Goal: Task Accomplishment & Management: Use online tool/utility

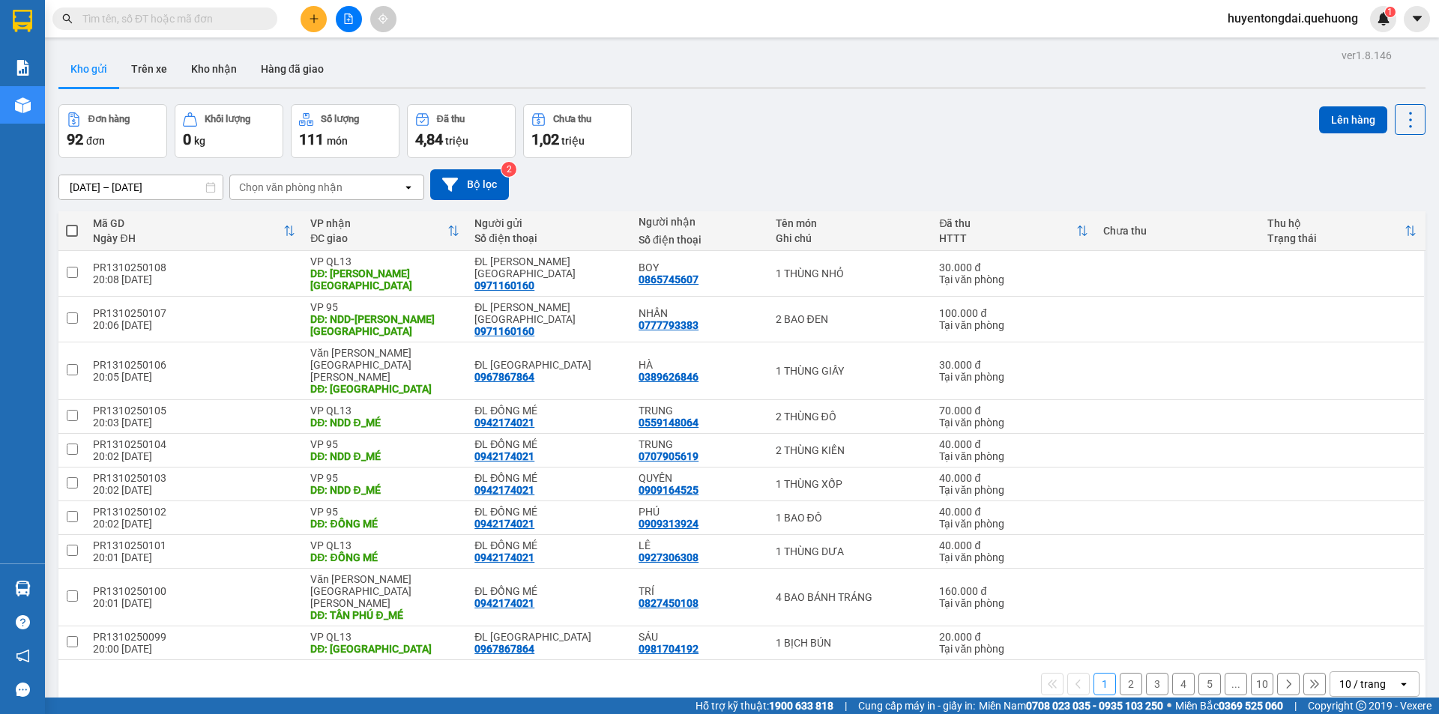
click at [1269, 23] on span "huyentongdai.quehuong" at bounding box center [1292, 18] width 154 height 19
click at [1273, 52] on span "Đăng xuất" at bounding box center [1297, 46] width 125 height 16
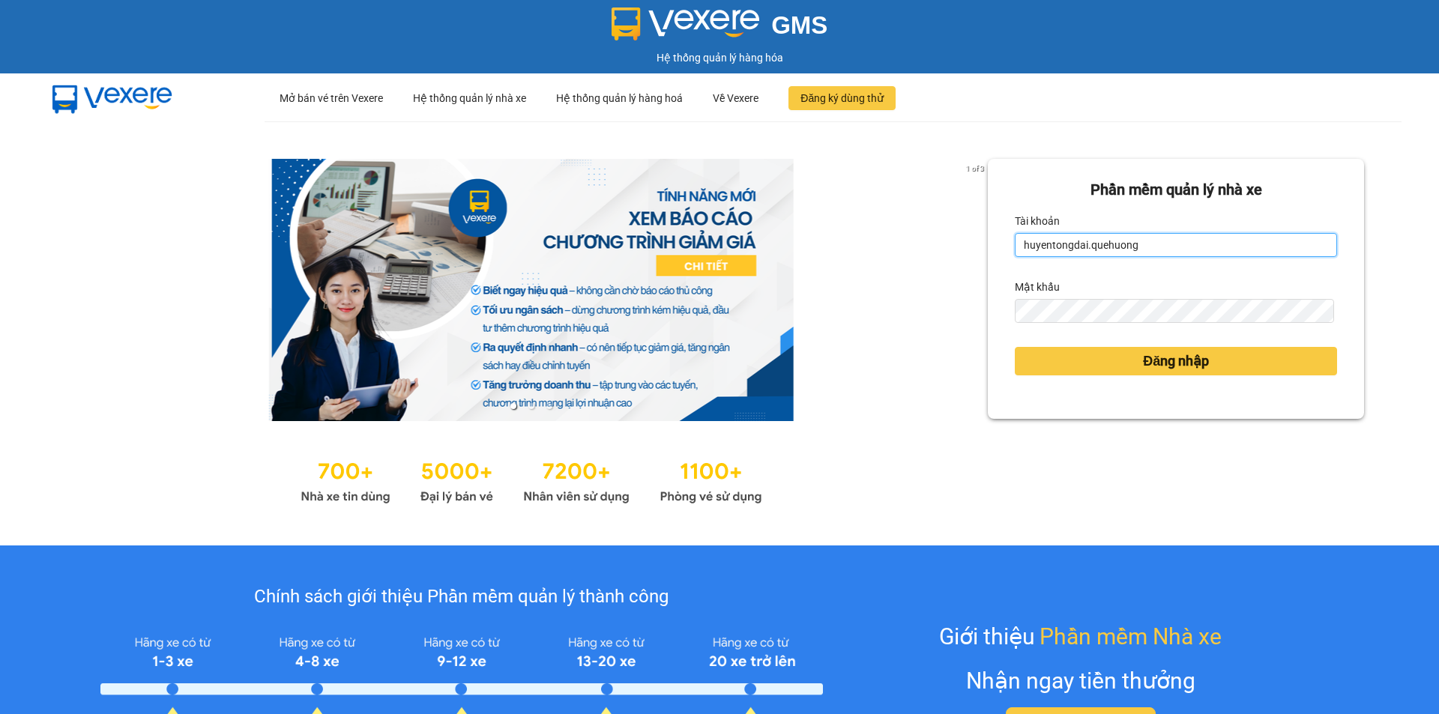
click at [1146, 245] on input "huyentongdai.quehuong" at bounding box center [1175, 245] width 322 height 24
type input "hoadukhanh.quehuong"
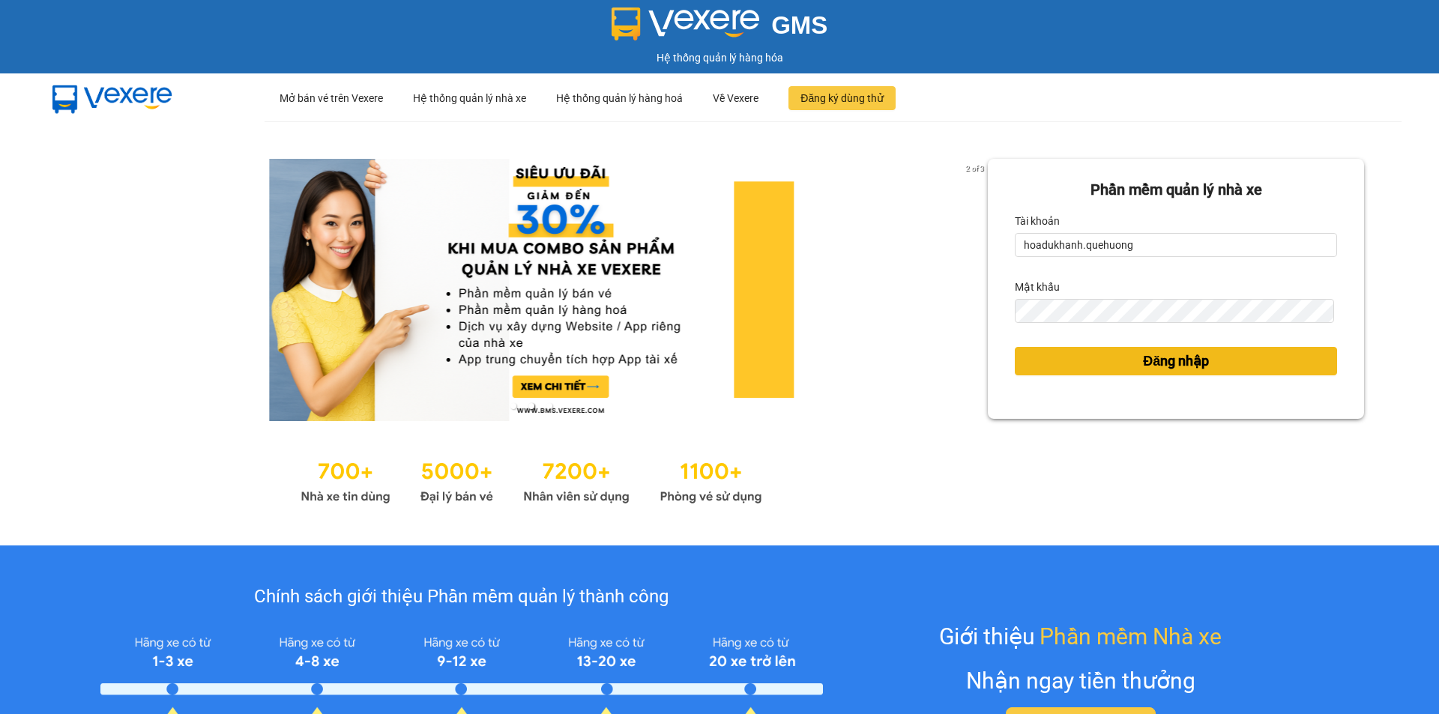
click at [1145, 369] on span "Đăng nhập" at bounding box center [1176, 361] width 66 height 21
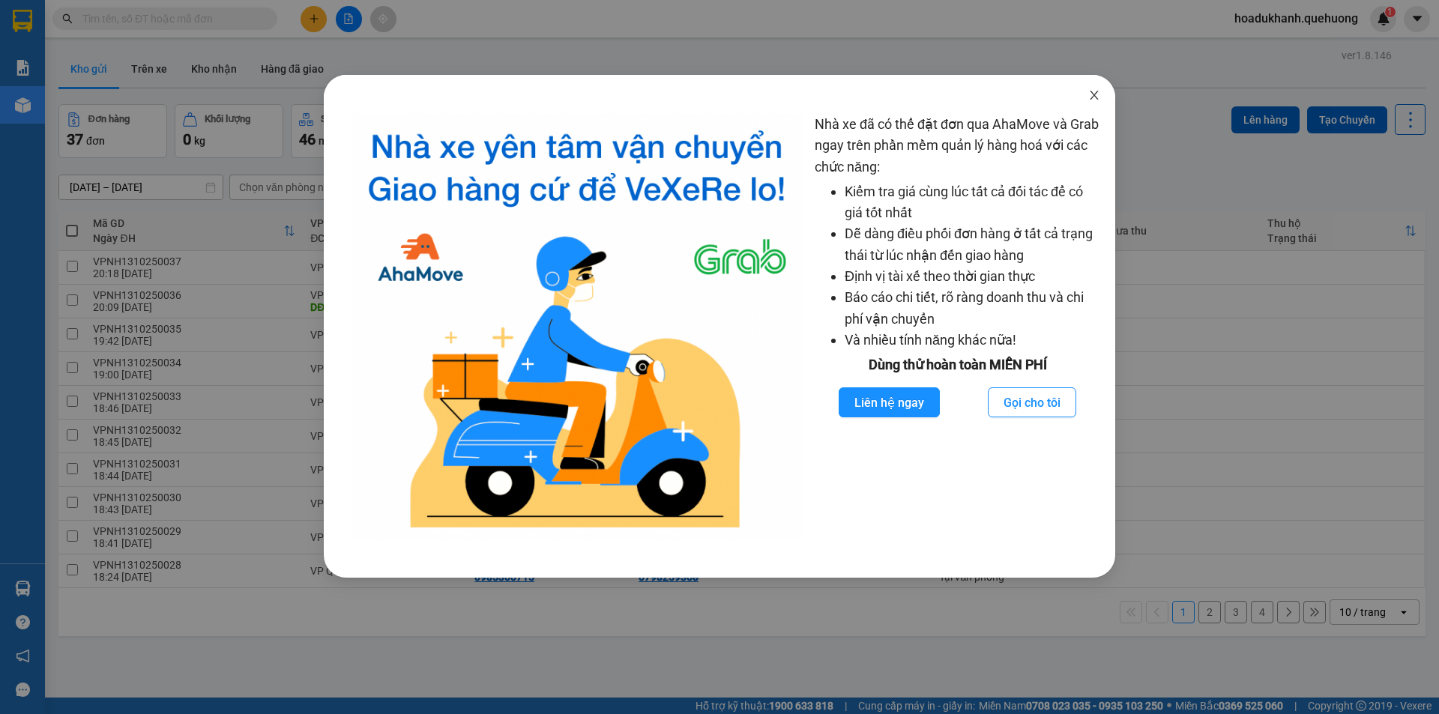
click at [1085, 93] on span "Close" at bounding box center [1094, 96] width 42 height 42
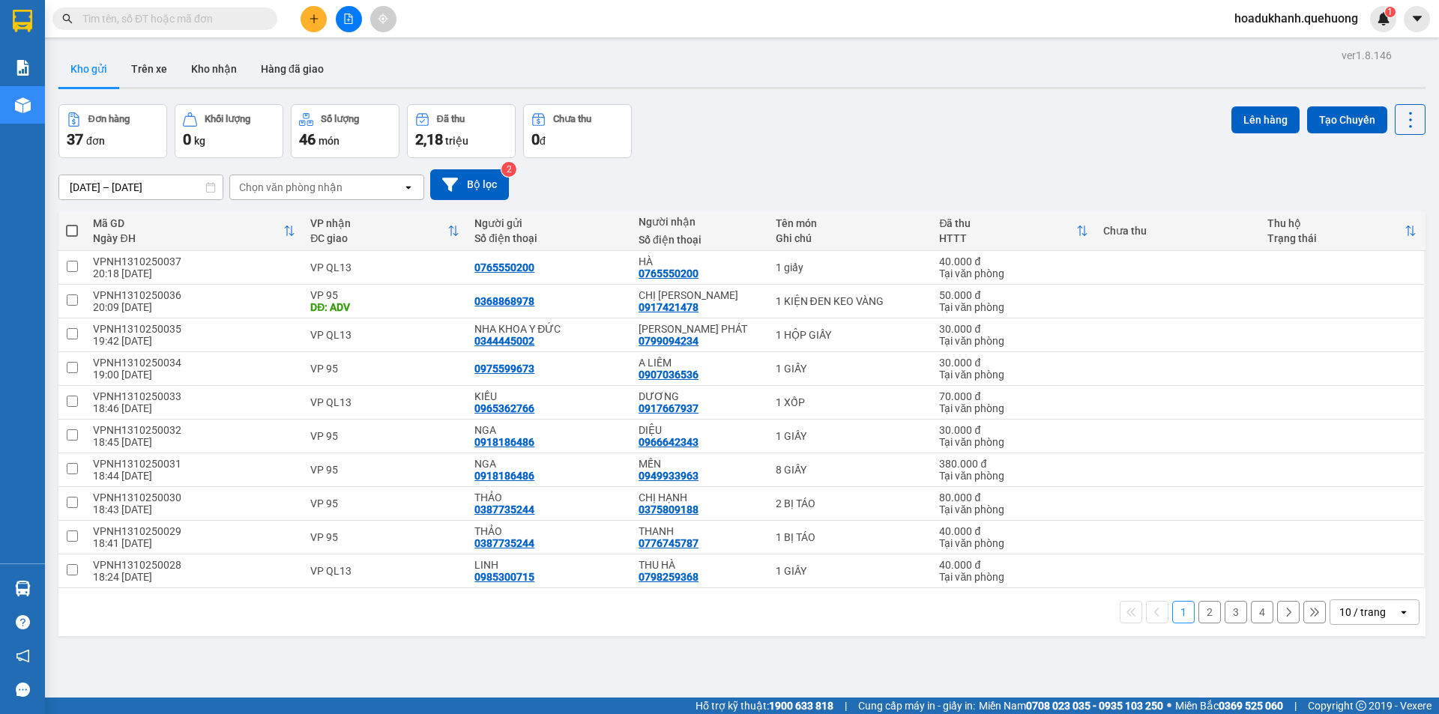
click at [1372, 615] on div "10 / trang" at bounding box center [1362, 612] width 46 height 15
click at [1348, 568] on div "100 / trang" at bounding box center [1363, 579] width 90 height 27
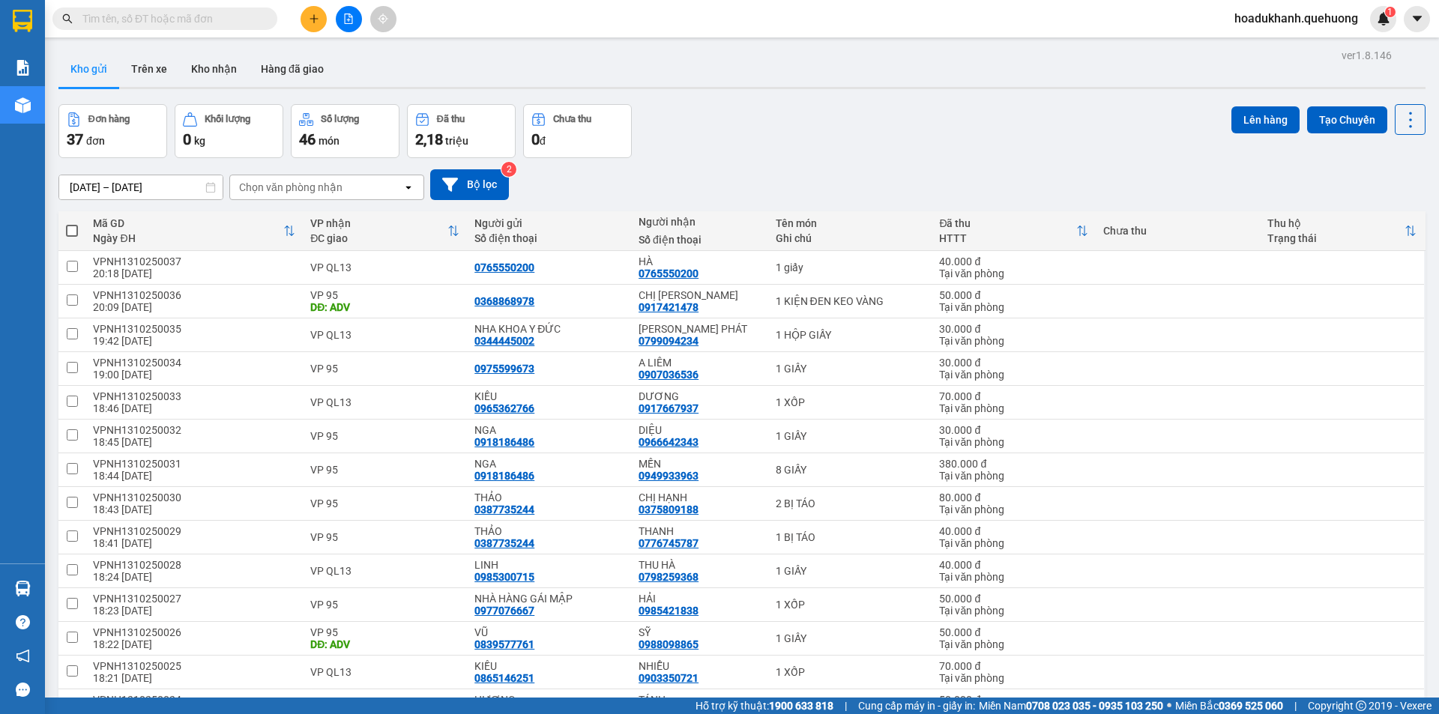
click at [72, 233] on span at bounding box center [72, 231] width 12 height 12
click at [72, 223] on input "checkbox" at bounding box center [72, 223] width 0 height 0
checkbox input "true"
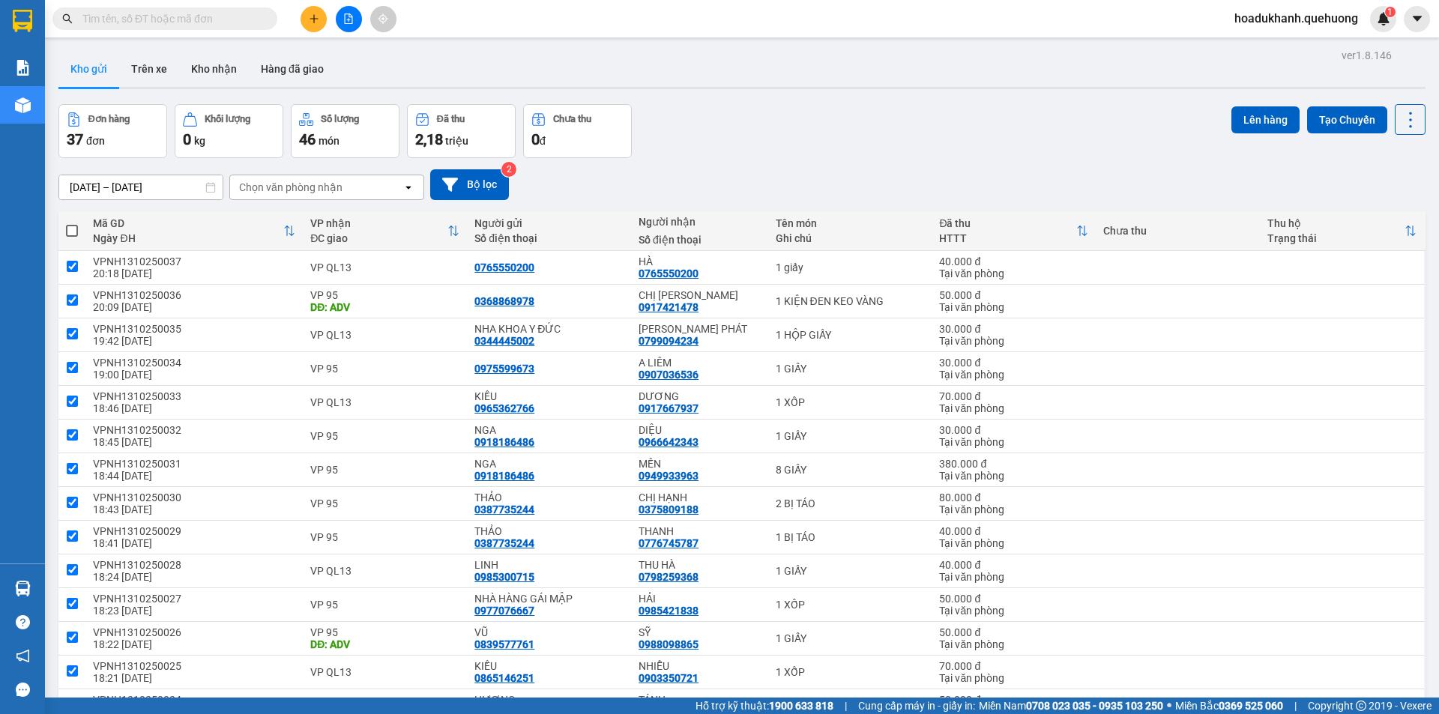
checkbox input "true"
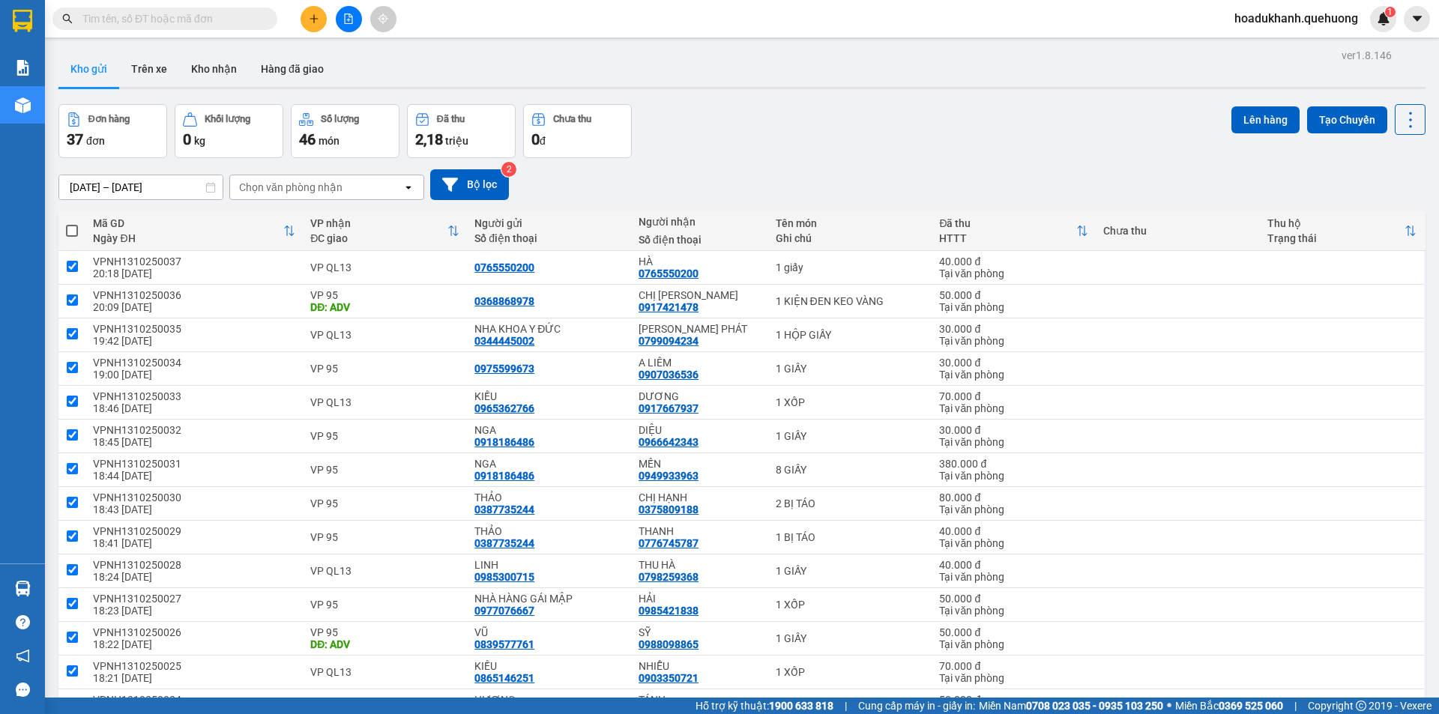
checkbox input "true"
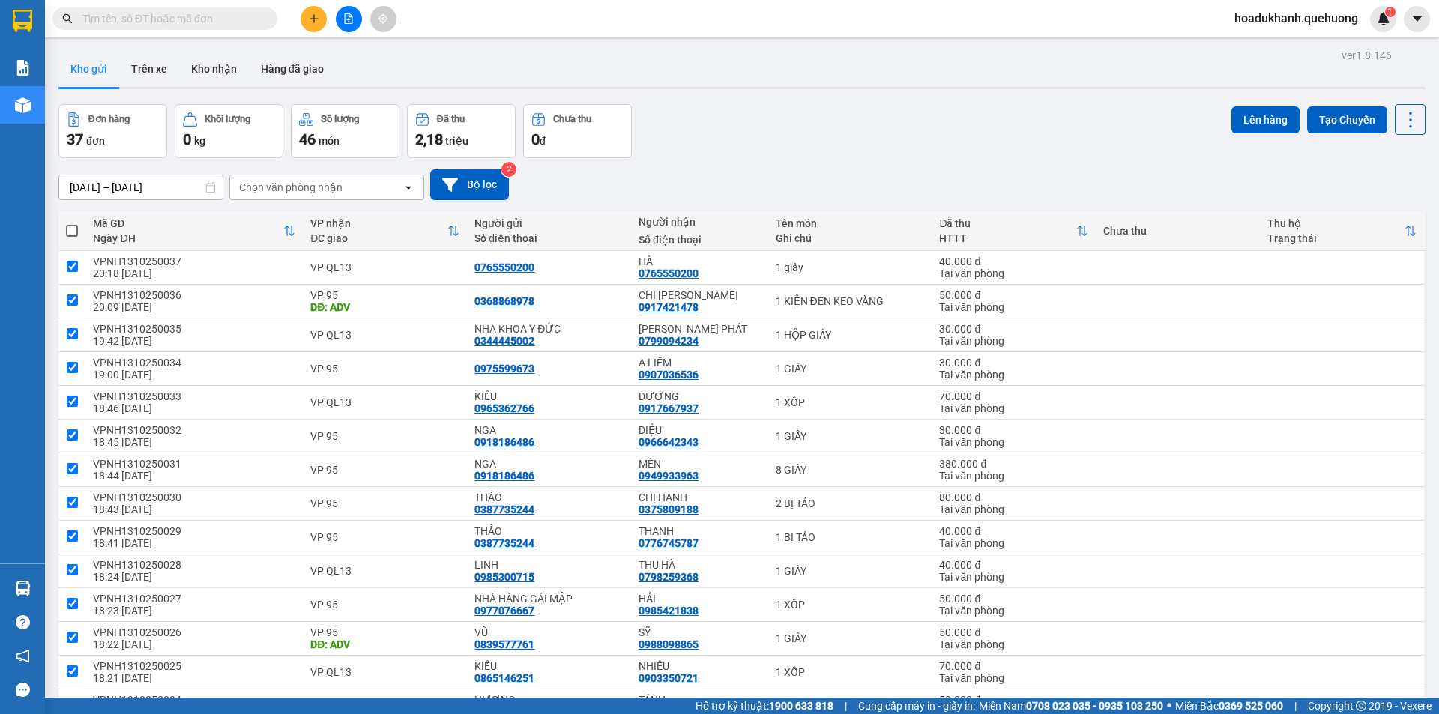
checkbox input "true"
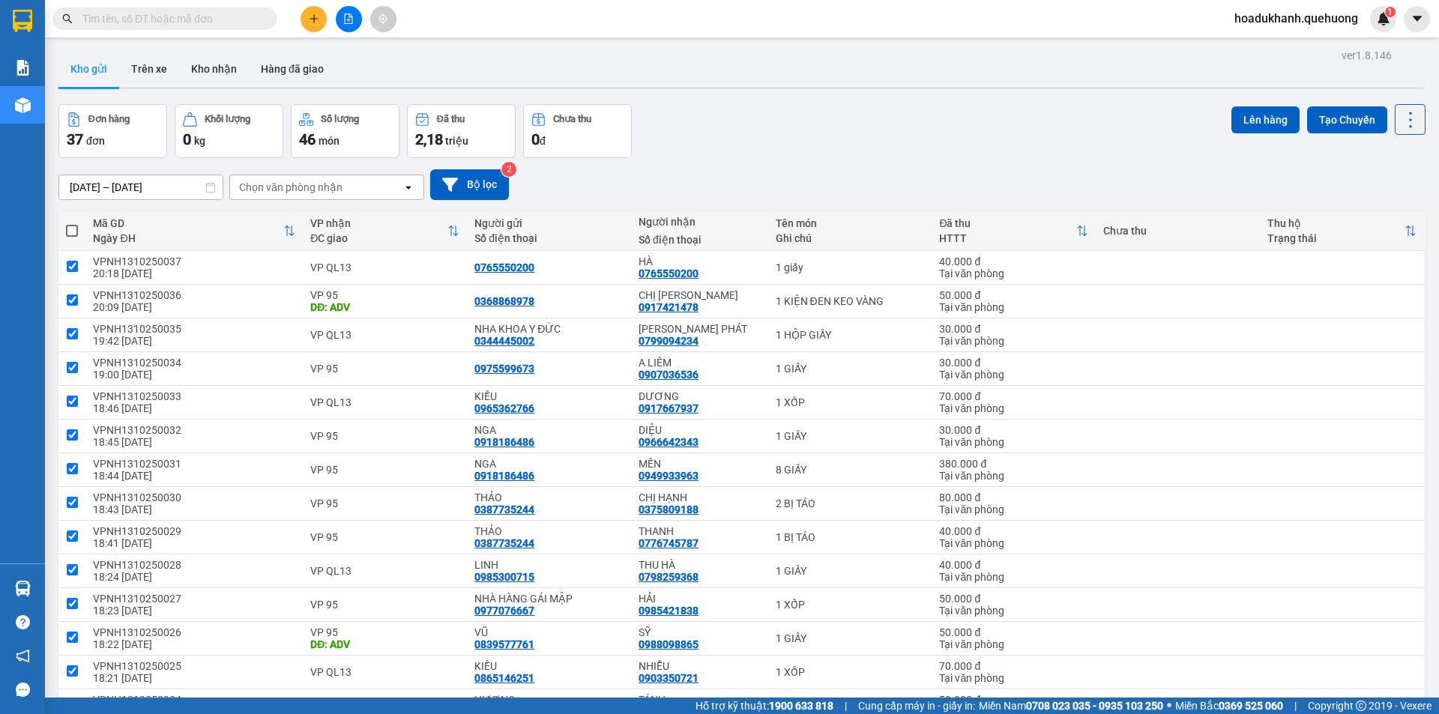
checkbox input "true"
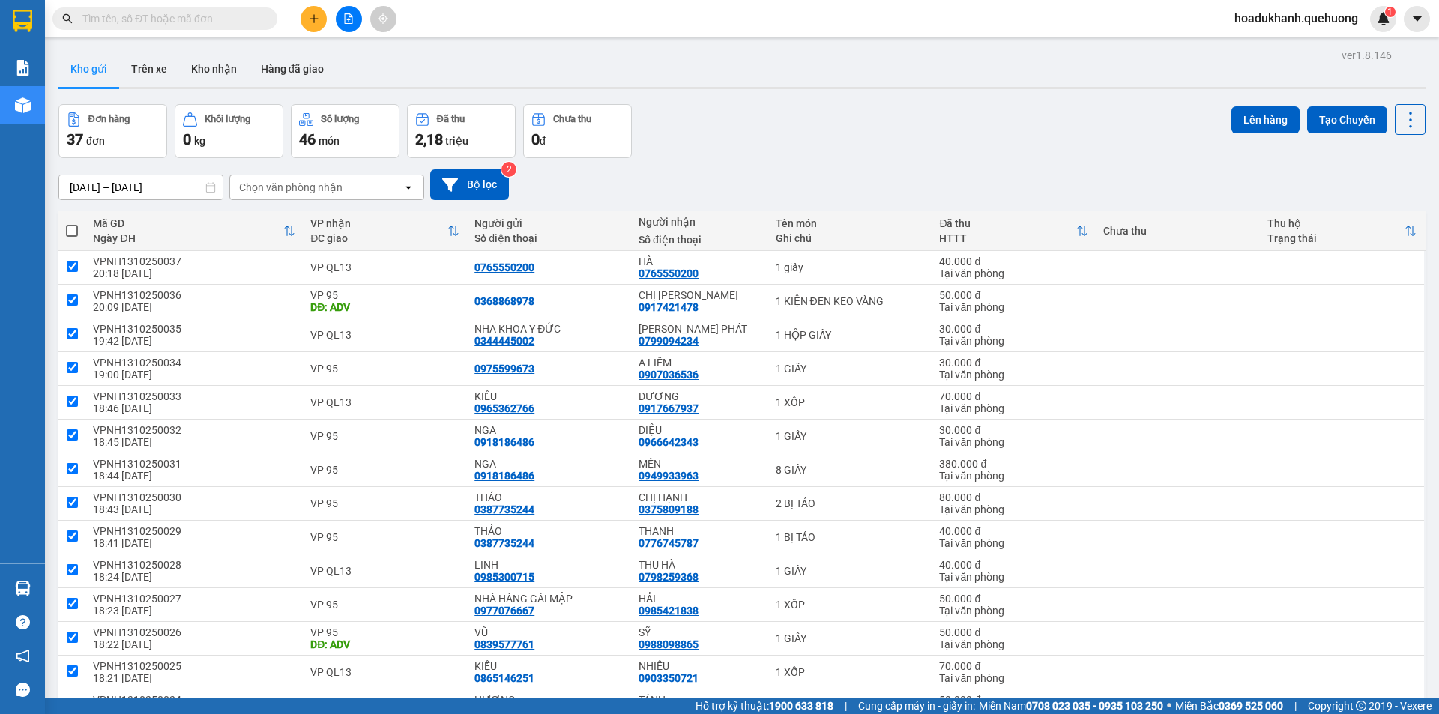
checkbox input "true"
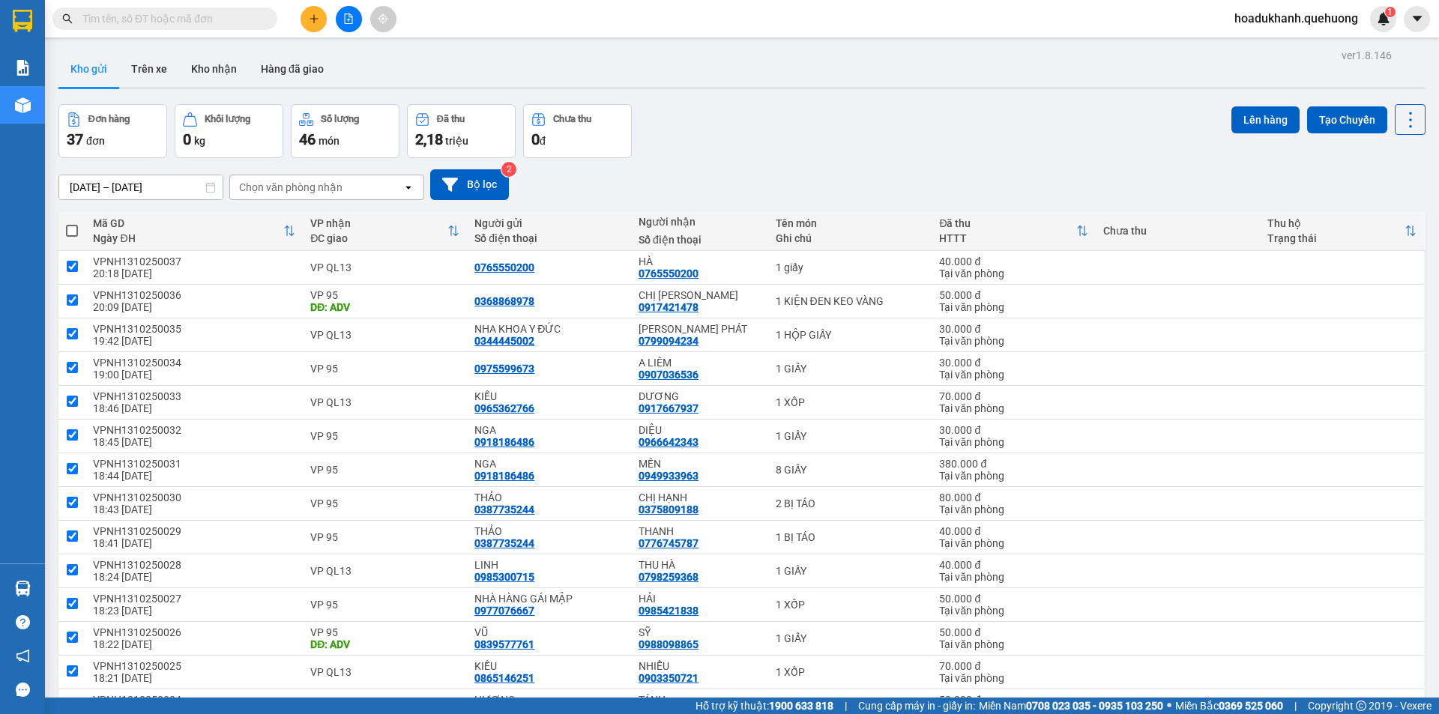
checkbox input "true"
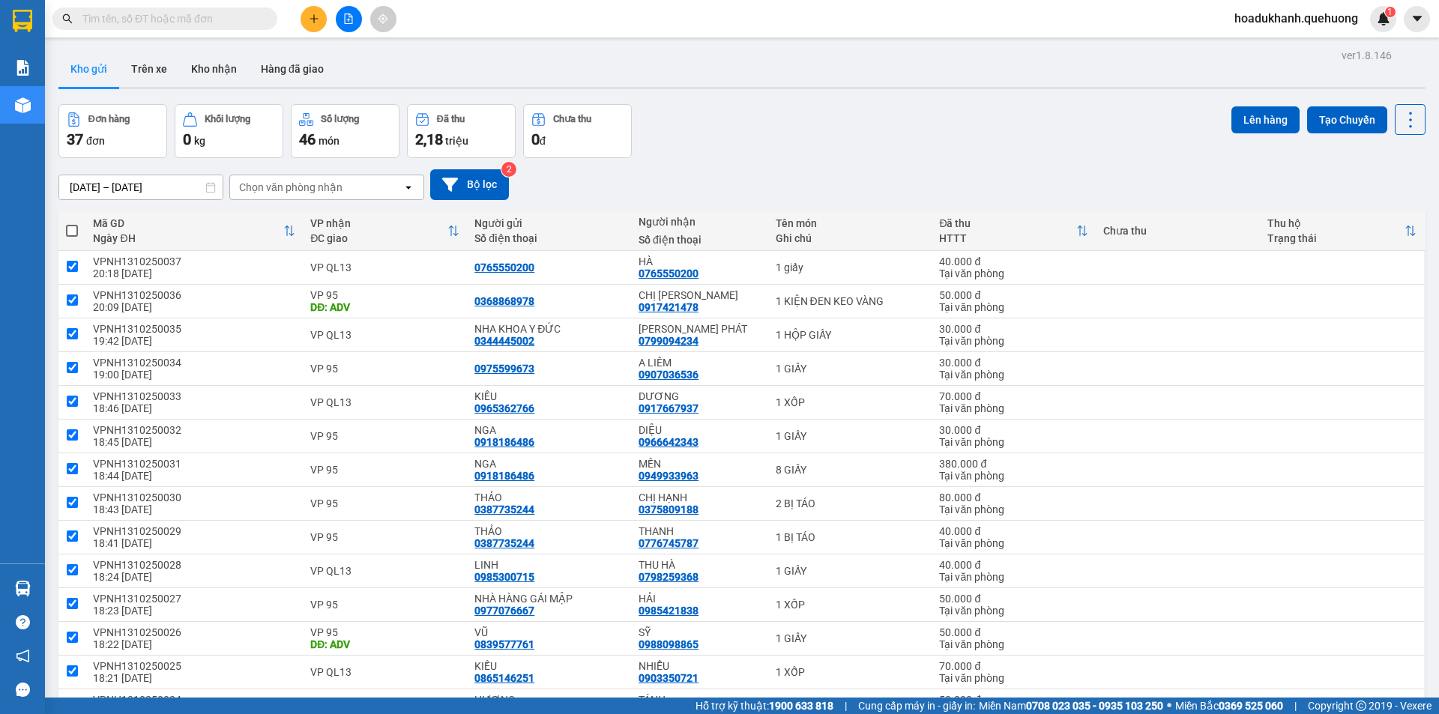
checkbox input "true"
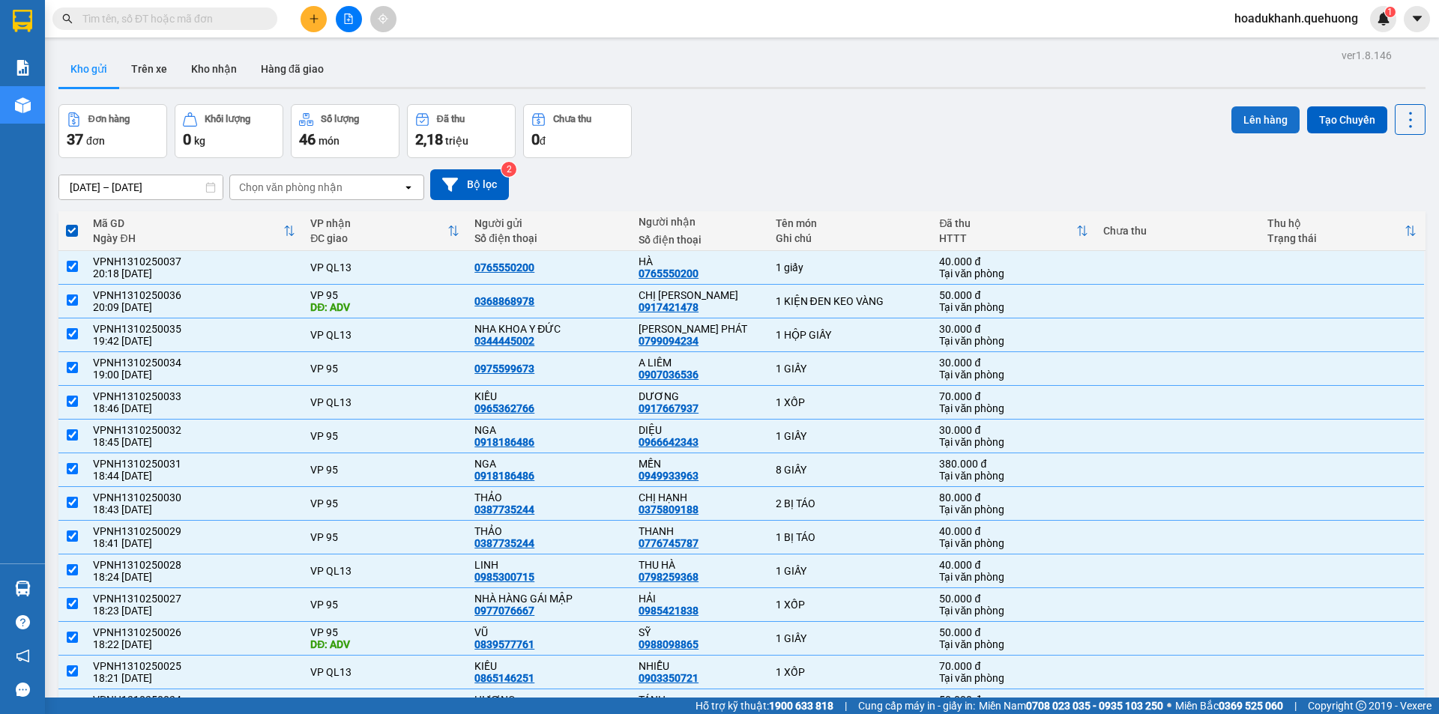
click at [1239, 125] on button "Lên hàng" at bounding box center [1265, 119] width 68 height 27
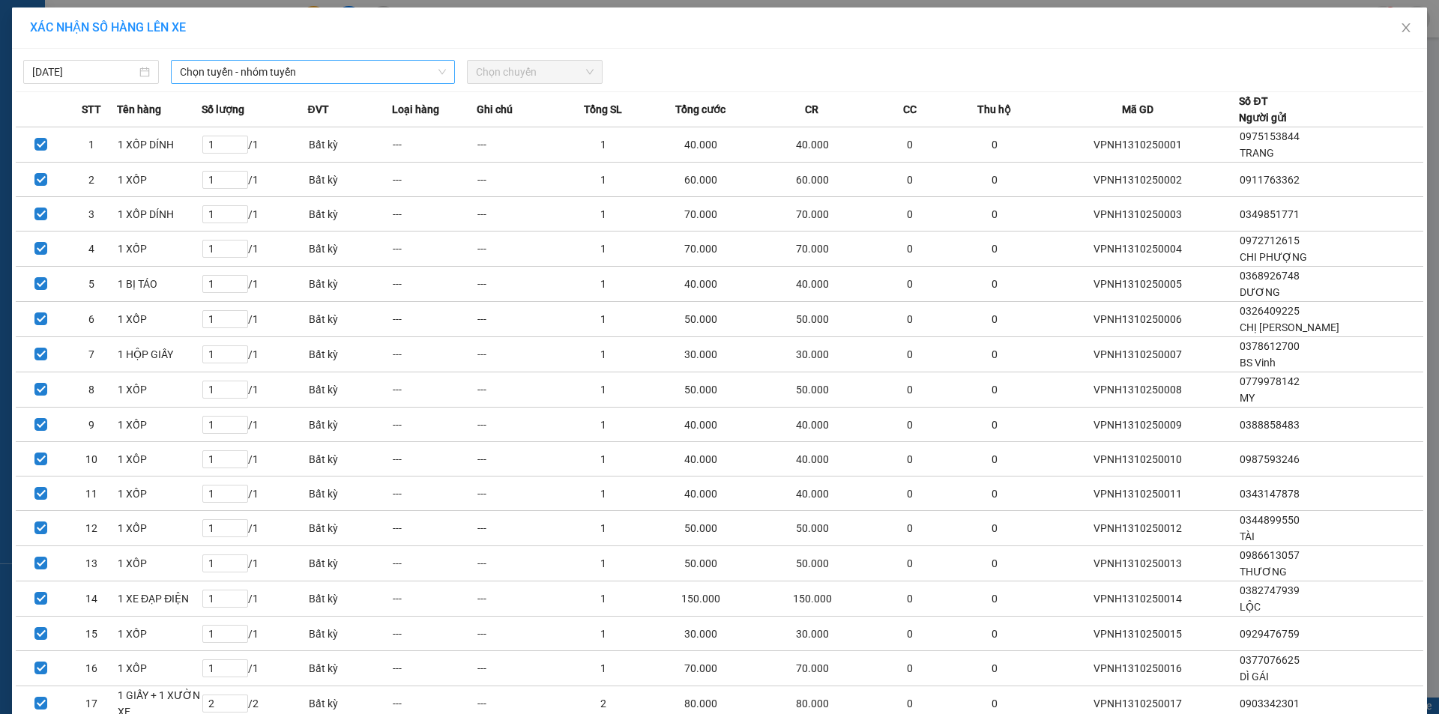
click at [299, 77] on span "Chọn tuyến - nhóm tuyến" at bounding box center [313, 72] width 266 height 22
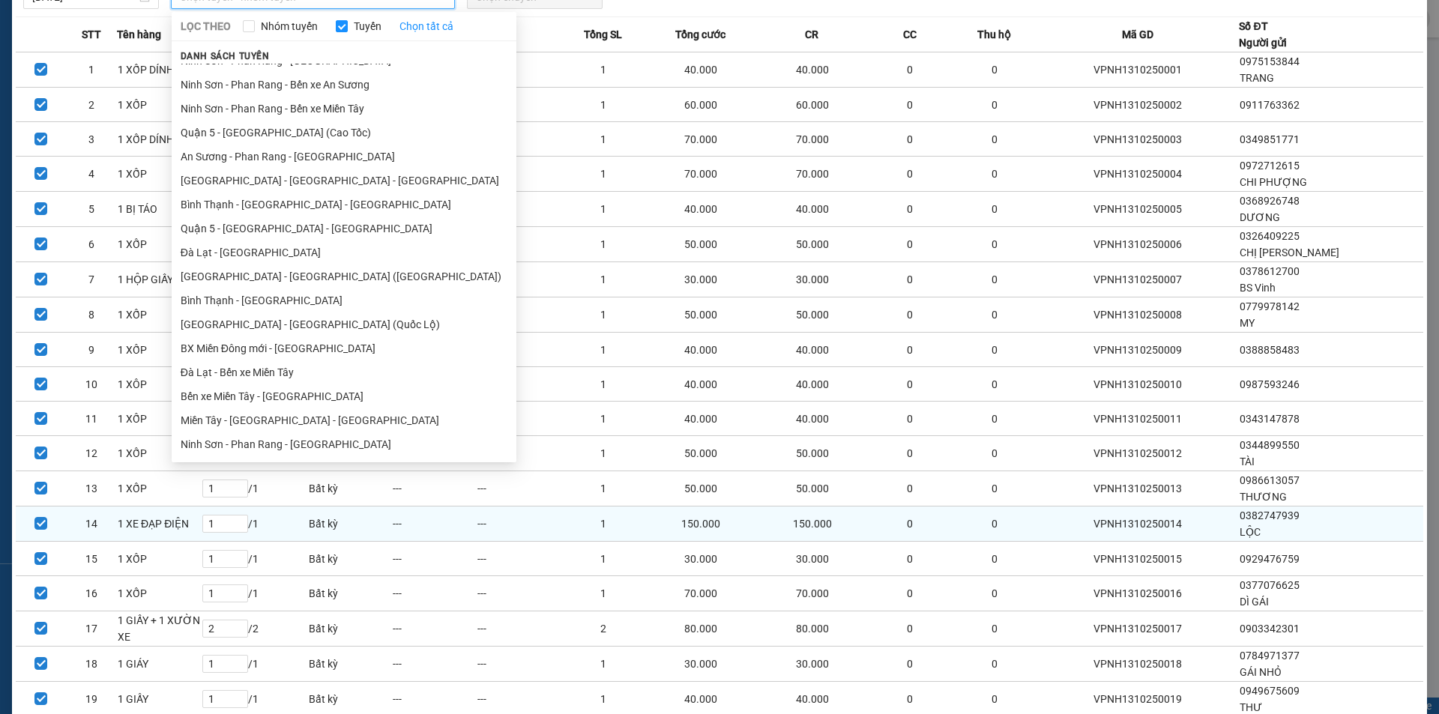
scroll to position [225, 0]
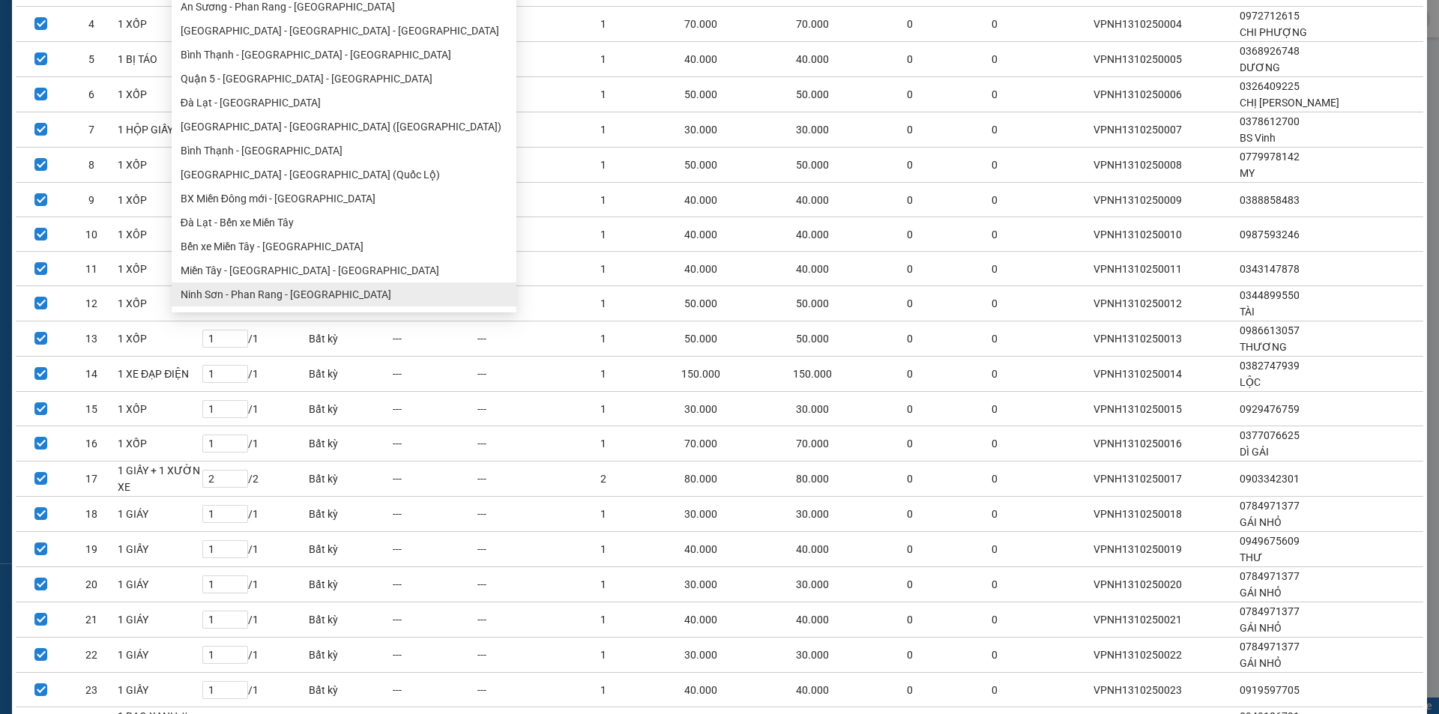
click at [294, 297] on ul "[GEOGRAPHIC_DATA] - [GEOGRAPHIC_DATA] - [GEOGRAPHIC_DATA] Quận 5 - [GEOGRAPHIC_…" at bounding box center [344, 110] width 345 height 393
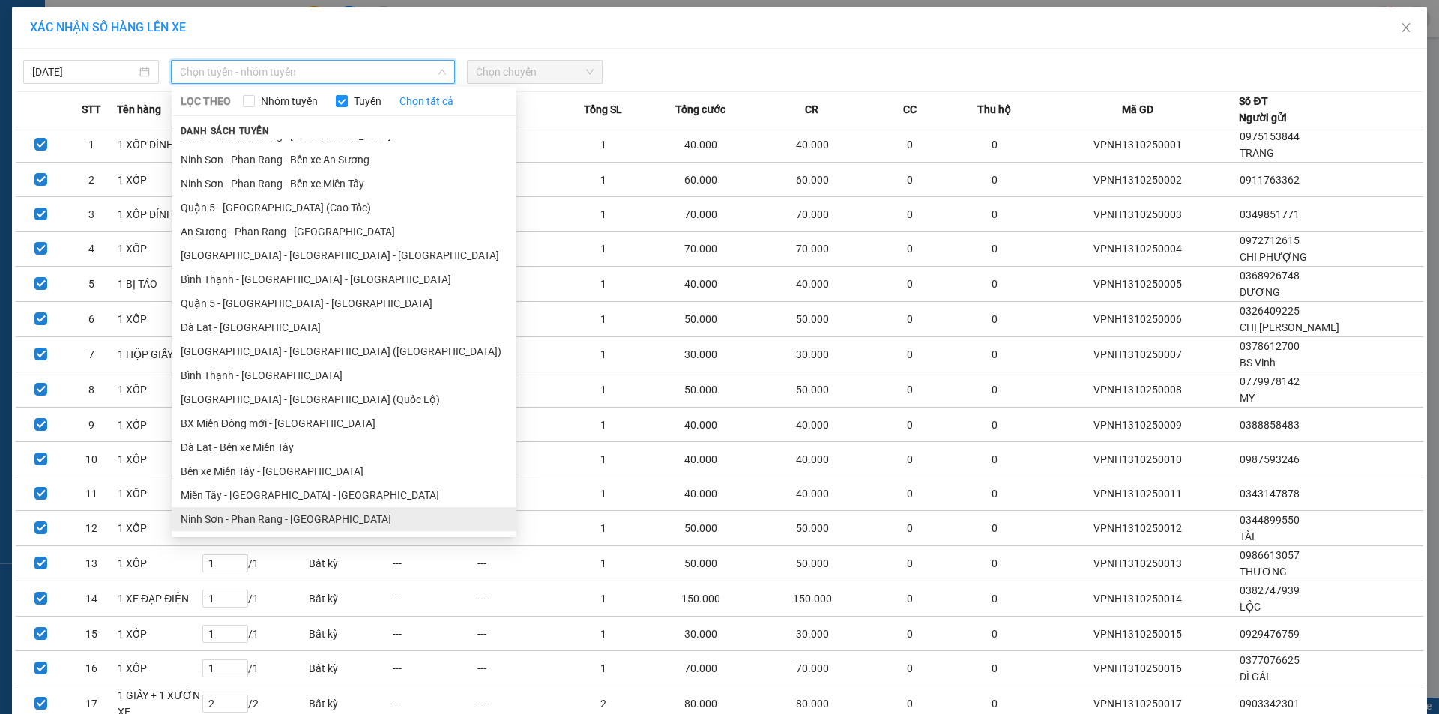
click at [300, 523] on li "Ninh Sơn - Phan Rang - [GEOGRAPHIC_DATA]" at bounding box center [344, 519] width 345 height 24
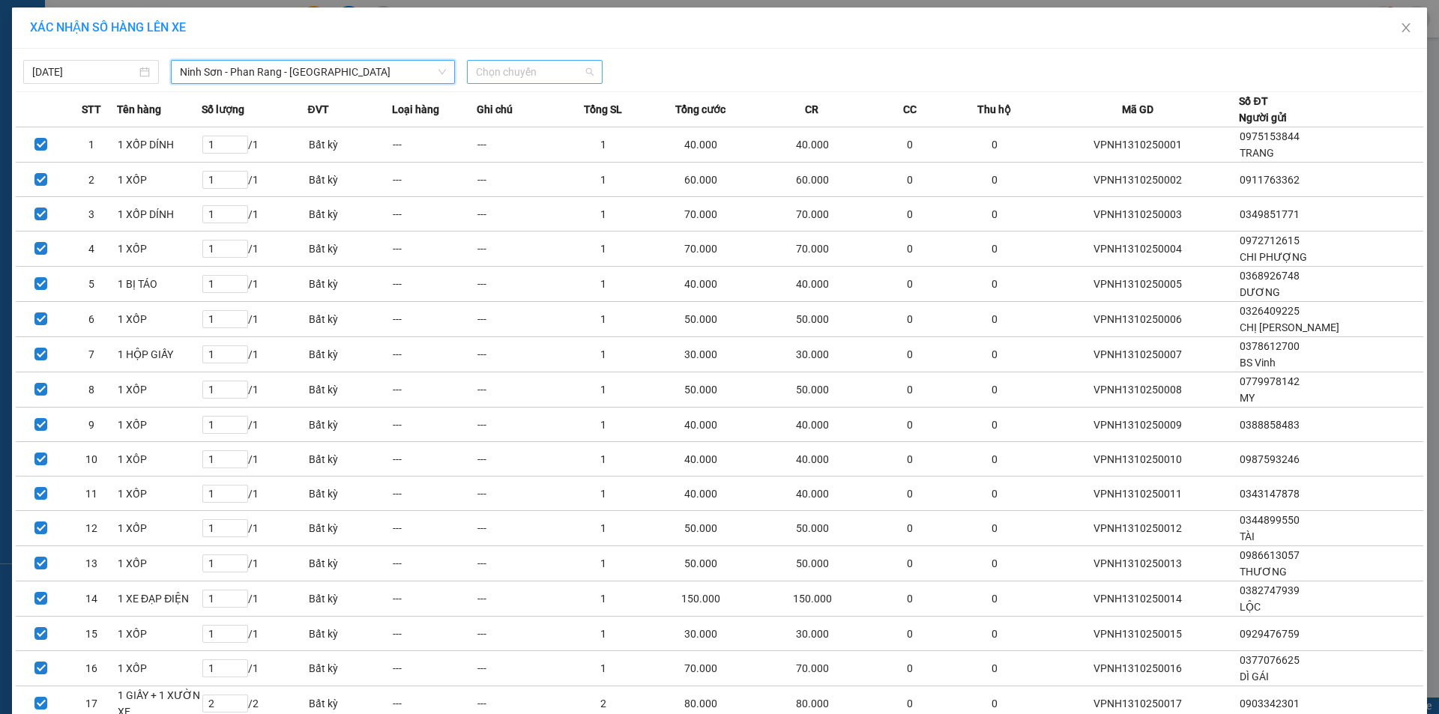
click at [548, 77] on span "Chọn chuyến" at bounding box center [535, 72] width 118 height 22
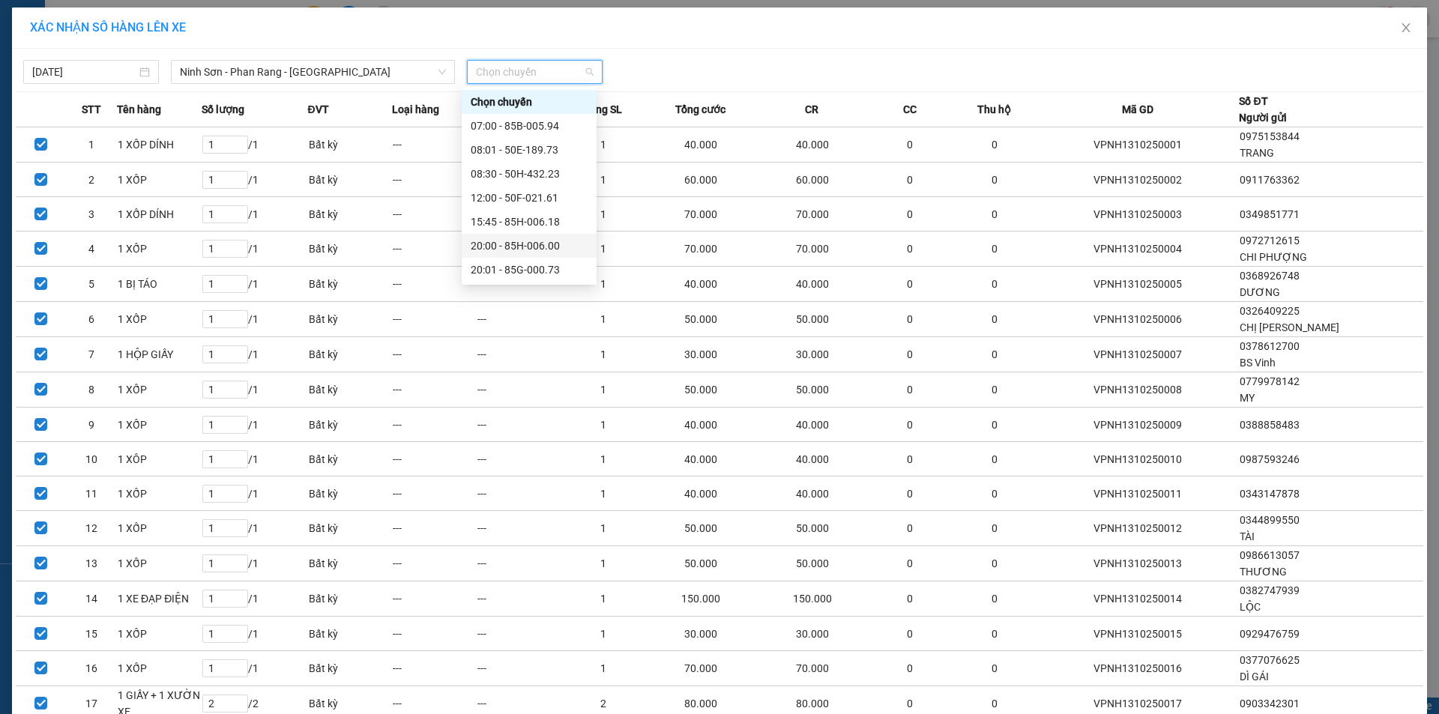
click at [534, 245] on div "20:00 - 85H-006.00" at bounding box center [529, 246] width 117 height 16
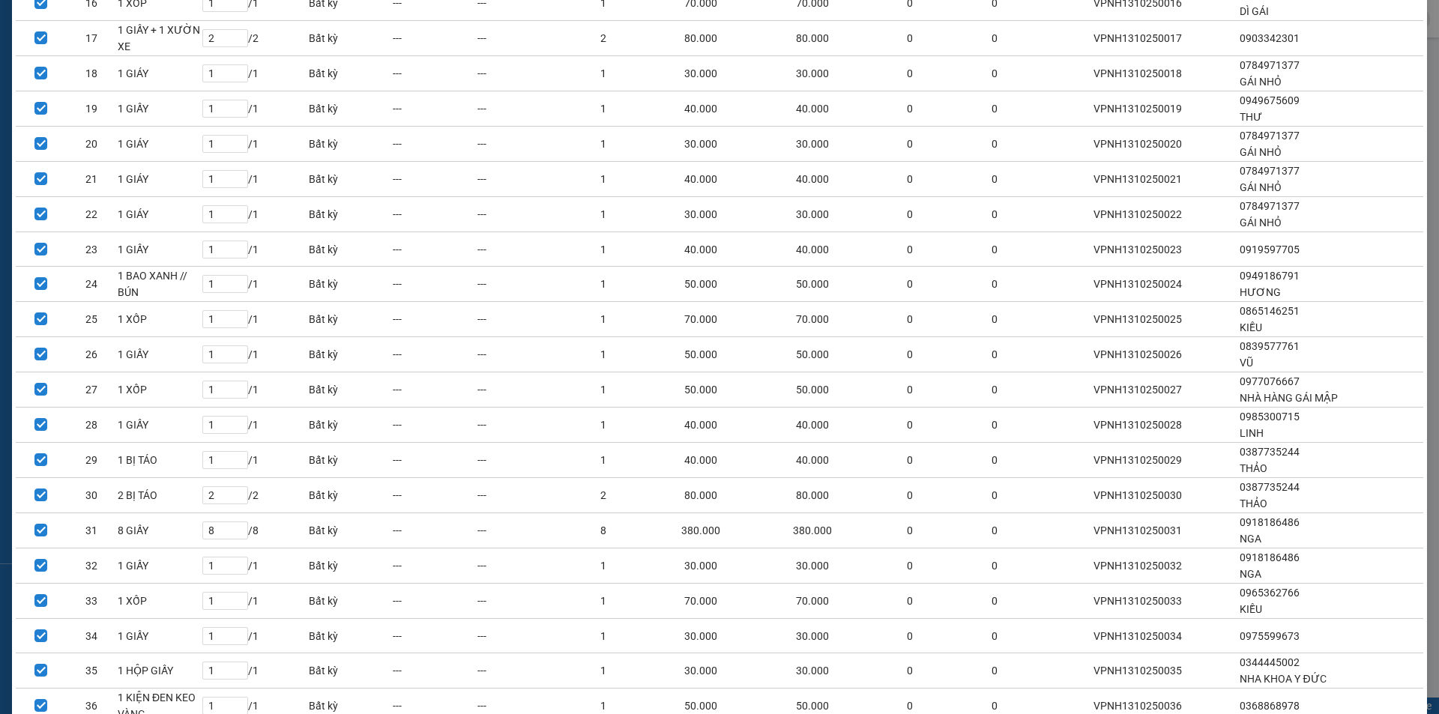
scroll to position [820, 0]
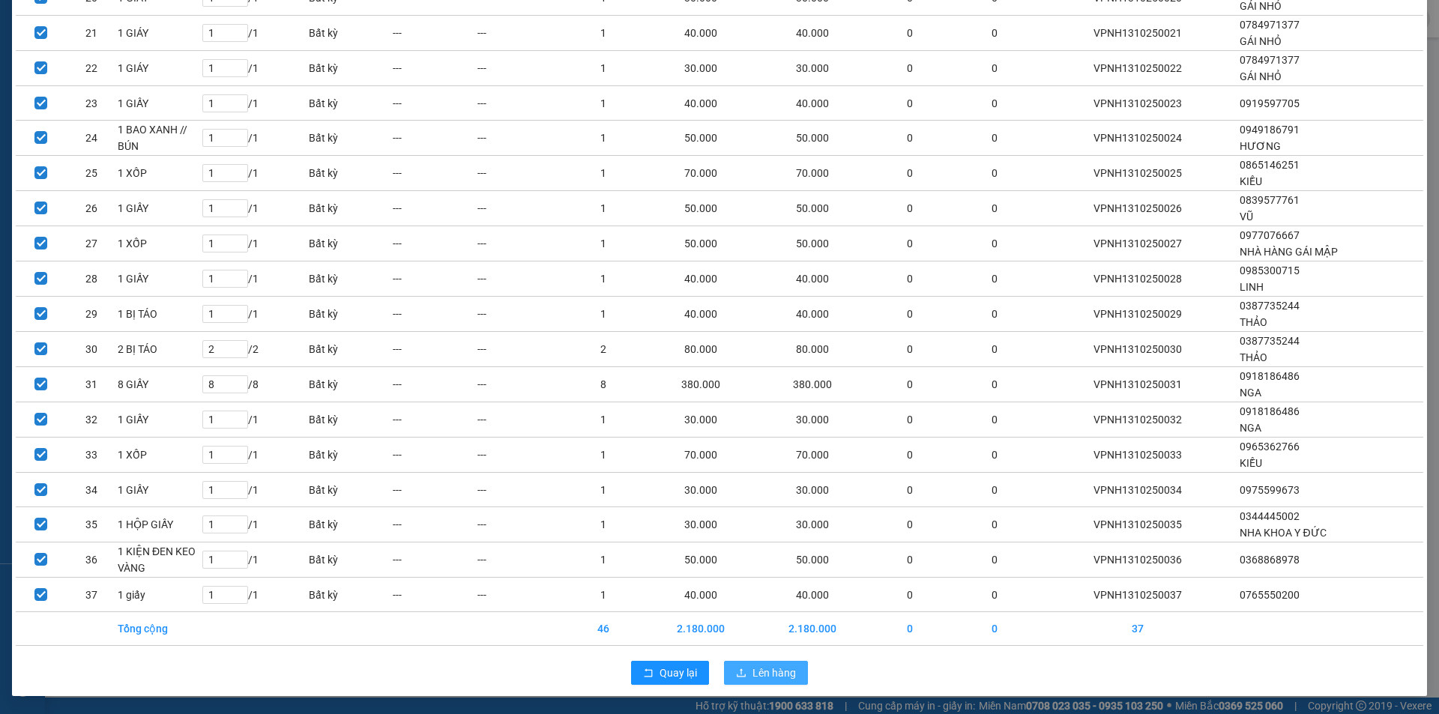
click at [752, 670] on span "Lên hàng" at bounding box center [773, 673] width 43 height 16
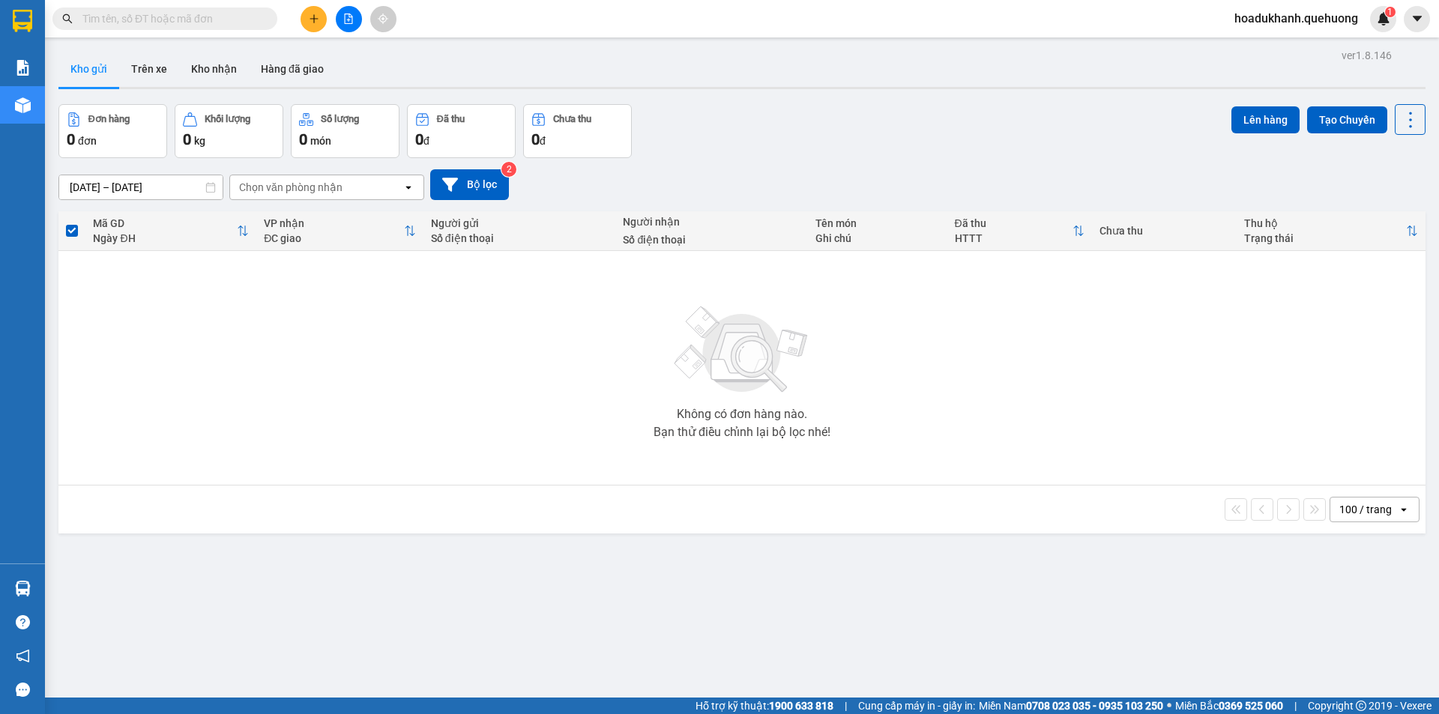
click at [309, 449] on div "Không có đơn hàng nào. Bạn thử điều chỉnh lại bộ lọc nhé!" at bounding box center [742, 367] width 1352 height 225
